Goal: Navigation & Orientation: Find specific page/section

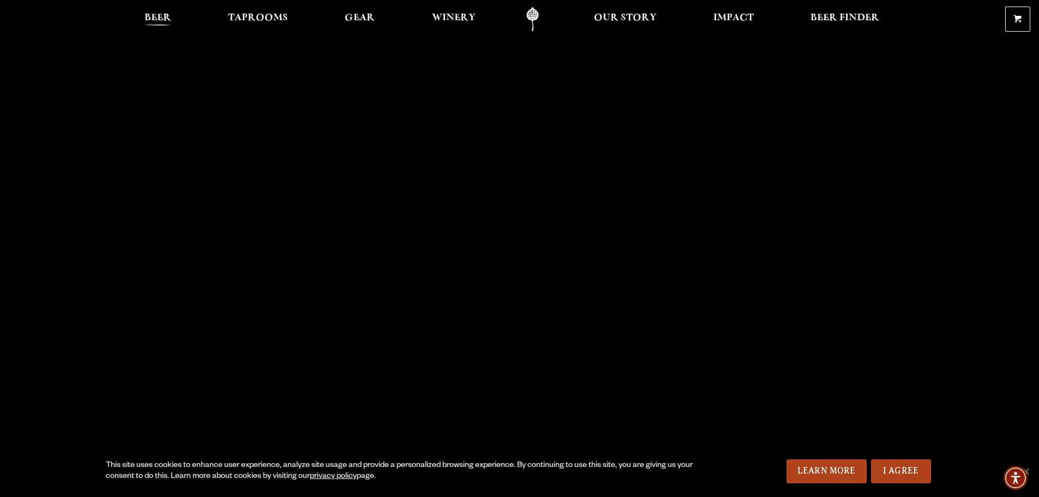
click at [151, 17] on span "Beer" at bounding box center [158, 18] width 27 height 9
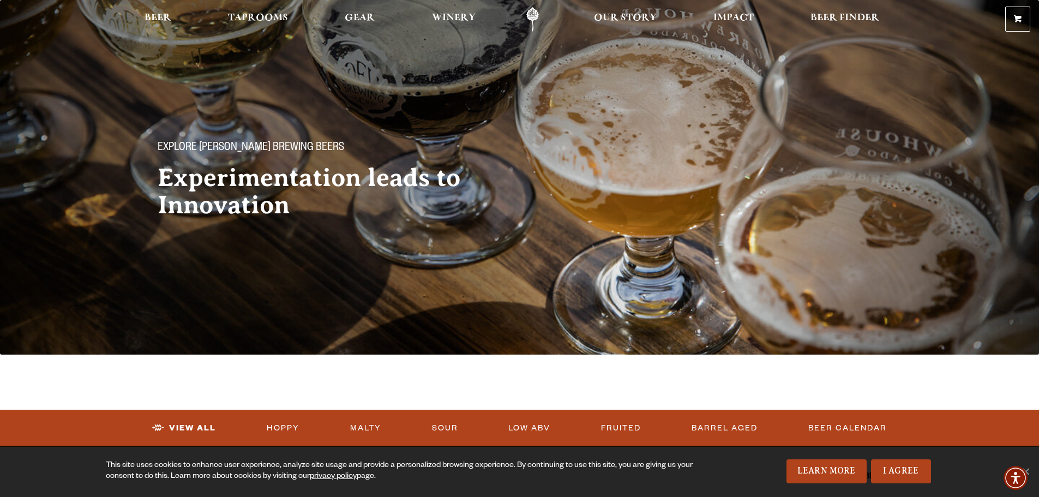
drag, startPoint x: 916, startPoint y: 329, endPoint x: 881, endPoint y: 175, distance: 157.9
click at [253, 21] on span "Taprooms" at bounding box center [258, 18] width 60 height 9
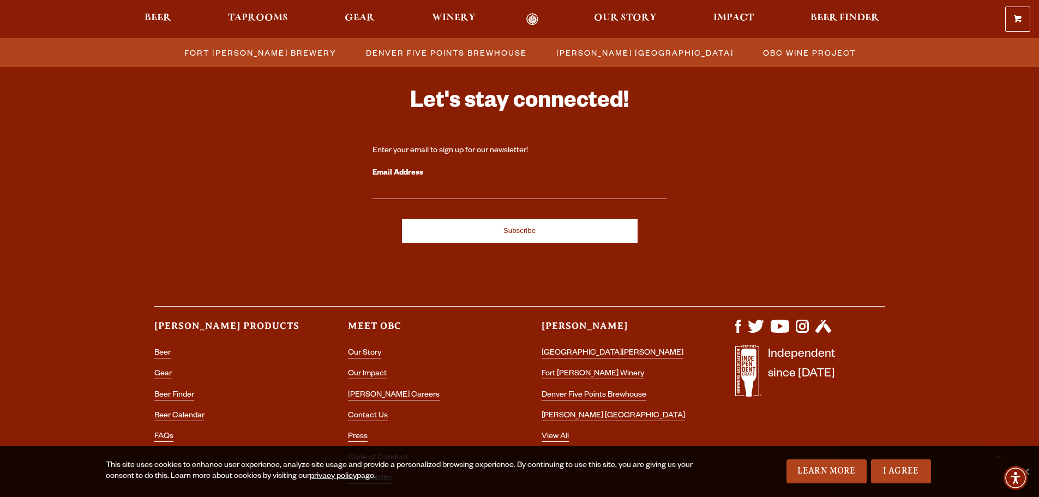
scroll to position [1196, 0]
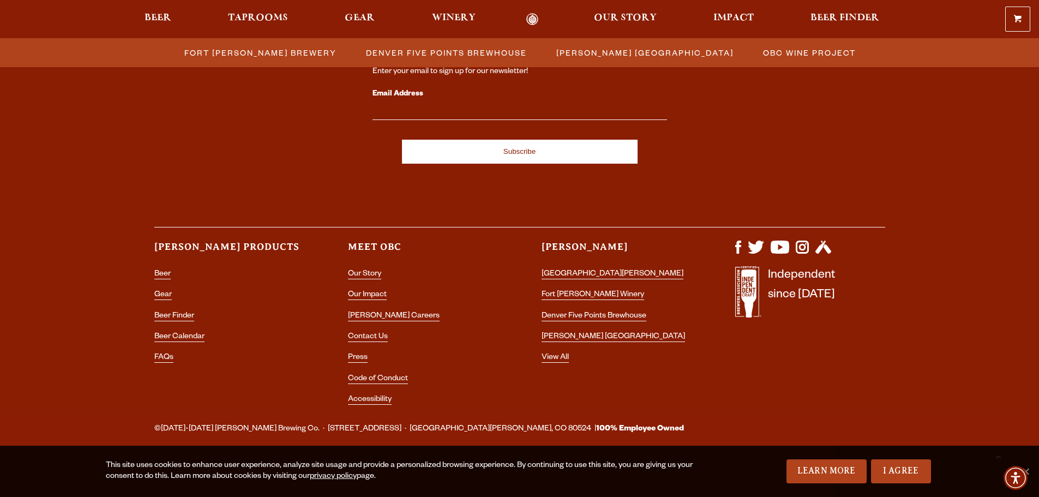
drag, startPoint x: 73, startPoint y: 389, endPoint x: 71, endPoint y: 493, distance: 103.6
click at [379, 315] on link "[PERSON_NAME] Careers" at bounding box center [394, 317] width 92 height 10
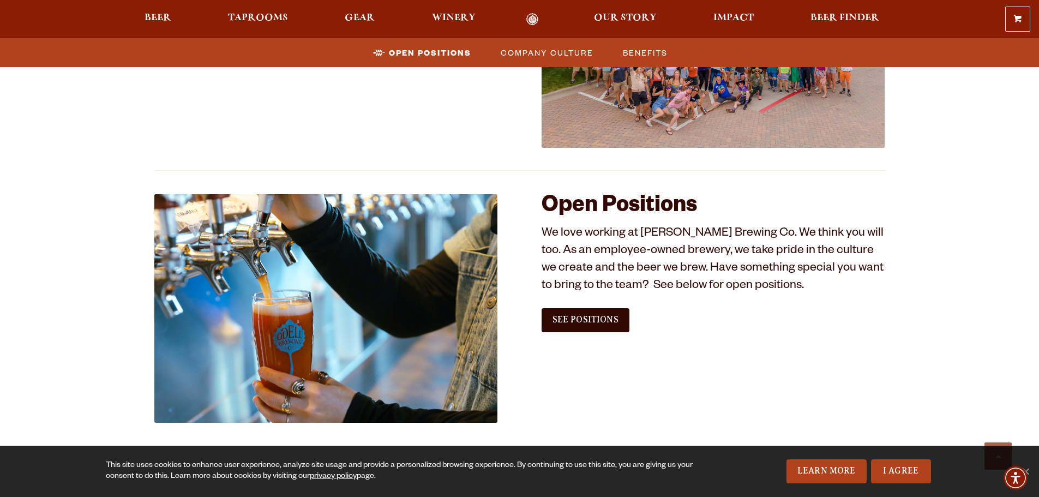
scroll to position [655, 0]
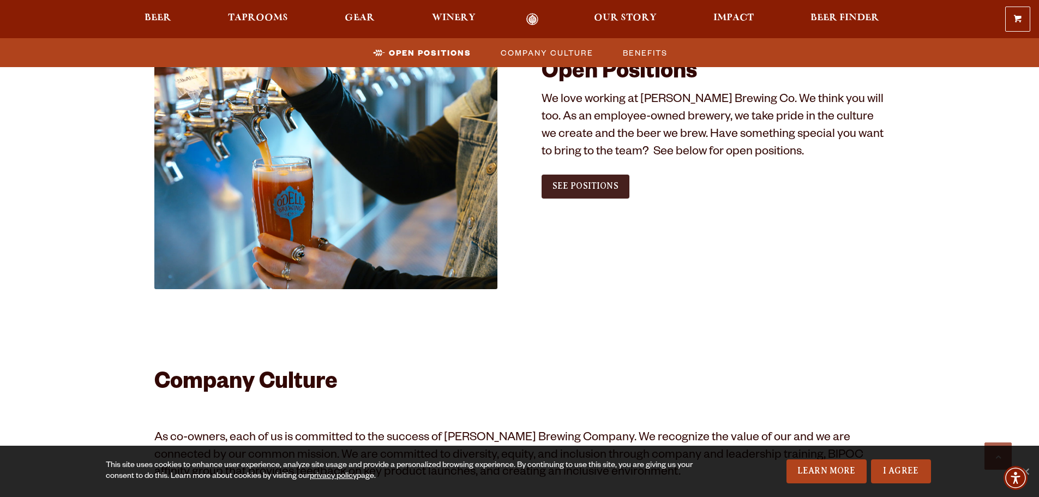
click at [567, 189] on span "See Positions" at bounding box center [586, 186] width 66 height 10
